Goal: Information Seeking & Learning: Learn about a topic

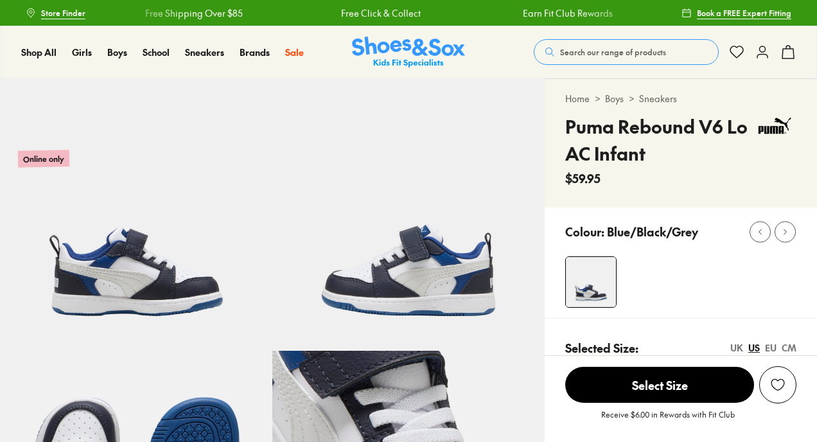
select select "*"
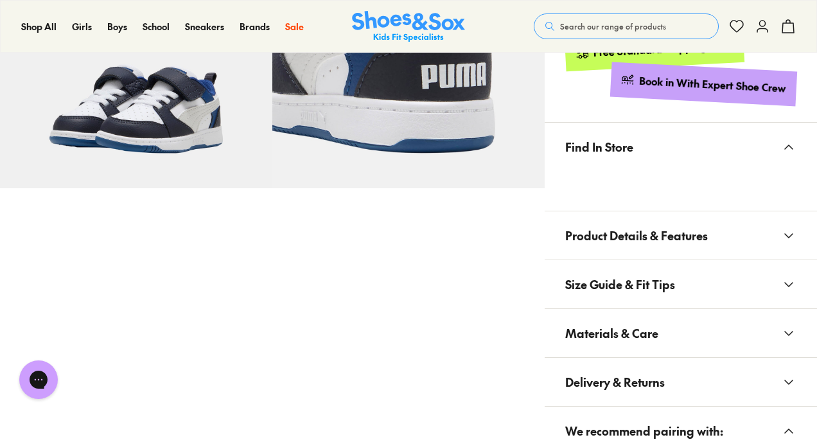
scroll to position [728, 0]
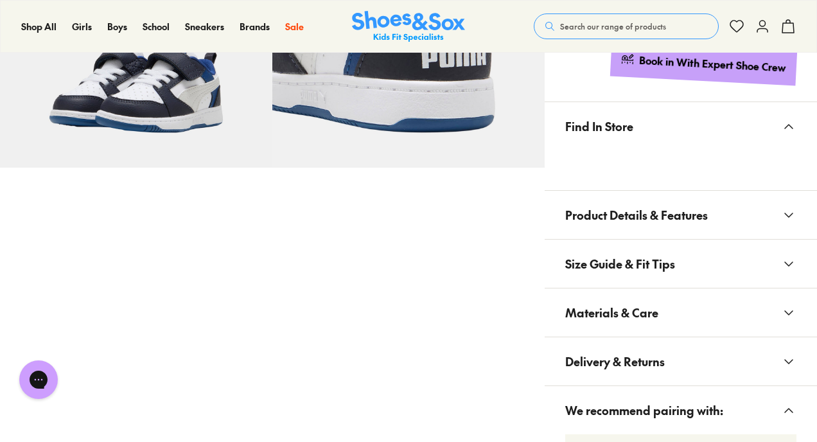
click at [672, 212] on span "Product Details & Features" at bounding box center [636, 215] width 143 height 38
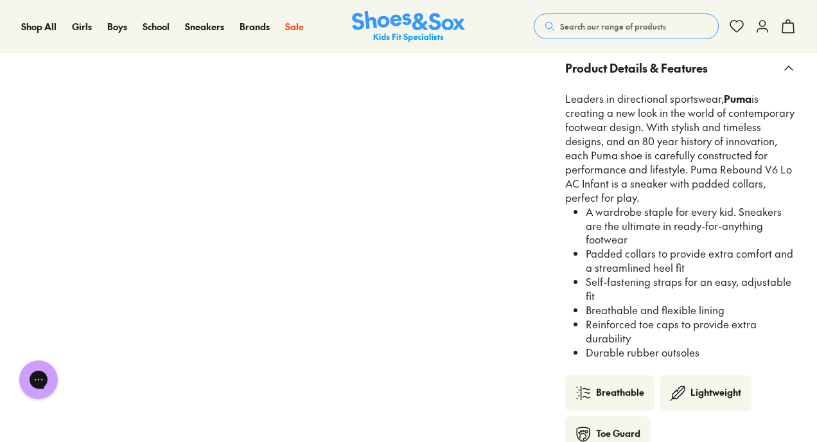
scroll to position [877, 0]
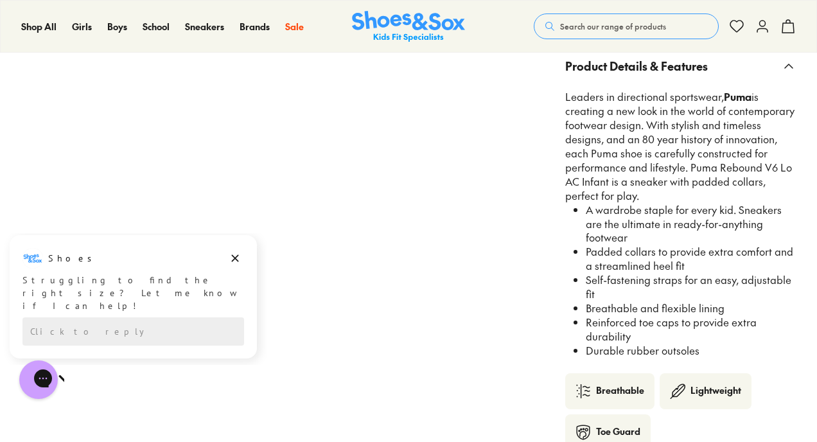
drag, startPoint x: 703, startPoint y: 348, endPoint x: 583, endPoint y: 246, distance: 157.1
click at [583, 246] on ul "A wardrobe staple for every kid. Sneakers are the ultimate in ready-for-anythin…" at bounding box center [685, 280] width 221 height 155
copy ul "Padded collars to provide extra comfort and a streamlined heel fit Self-fasteni…"
drag, startPoint x: 609, startPoint y: 183, endPoint x: 690, endPoint y: 169, distance: 82.8
click at [690, 169] on p "Leaders in directional sportswear, Puma is creating a new look in the world of …" at bounding box center [680, 146] width 231 height 112
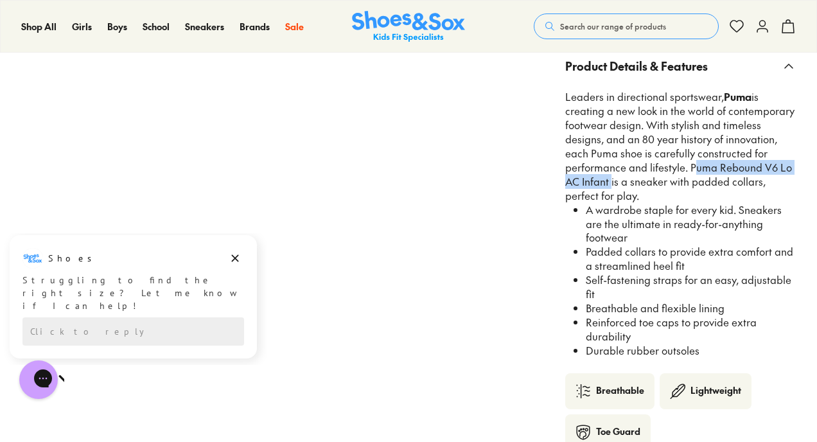
copy p "Puma Rebound V6 Lo AC Infant"
click at [688, 243] on li "A wardrobe staple for every kid. Sneakers are the ultimate in ready-for-anythin…" at bounding box center [691, 224] width 211 height 42
drag, startPoint x: 706, startPoint y: 350, endPoint x: 584, endPoint y: 250, distance: 157.0
click at [584, 250] on ul "A wardrobe staple for every kid. Sneakers are the ultimate in ready-for-anythin…" at bounding box center [685, 280] width 221 height 155
copy ul "Padded collars to provide extra comfort and a streamlined heel fit Self-fasteni…"
